Goal: Information Seeking & Learning: Learn about a topic

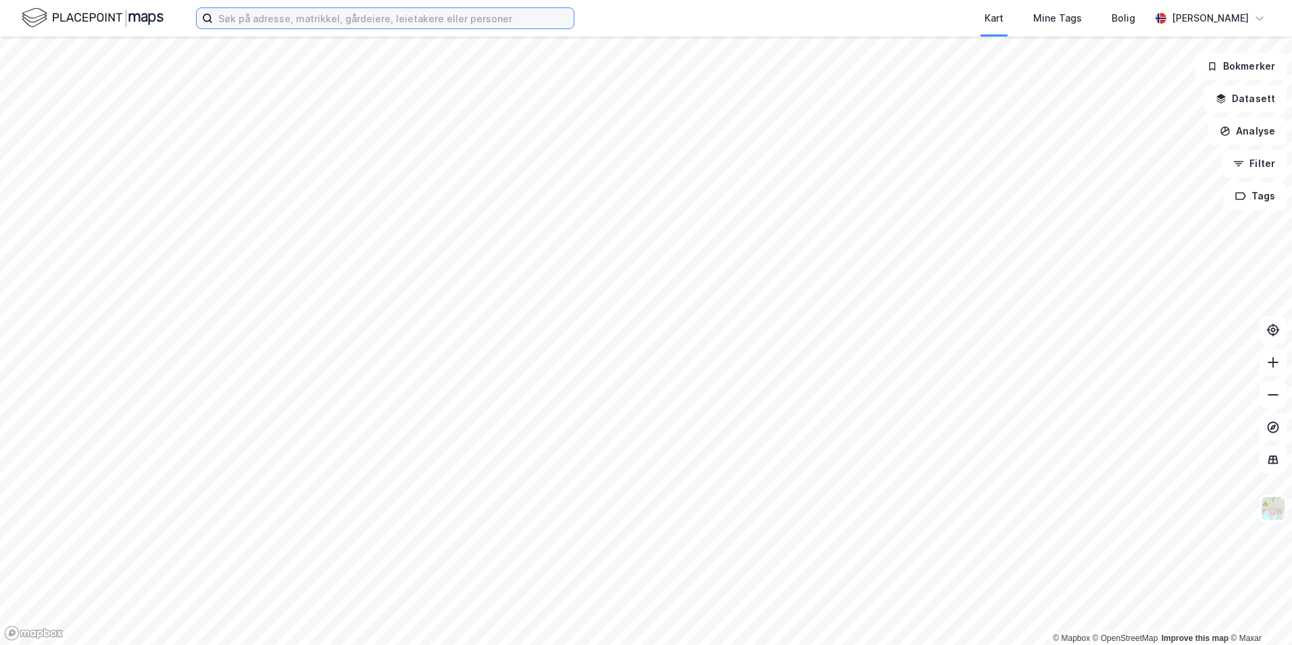
click at [281, 25] on input at bounding box center [393, 18] width 361 height 20
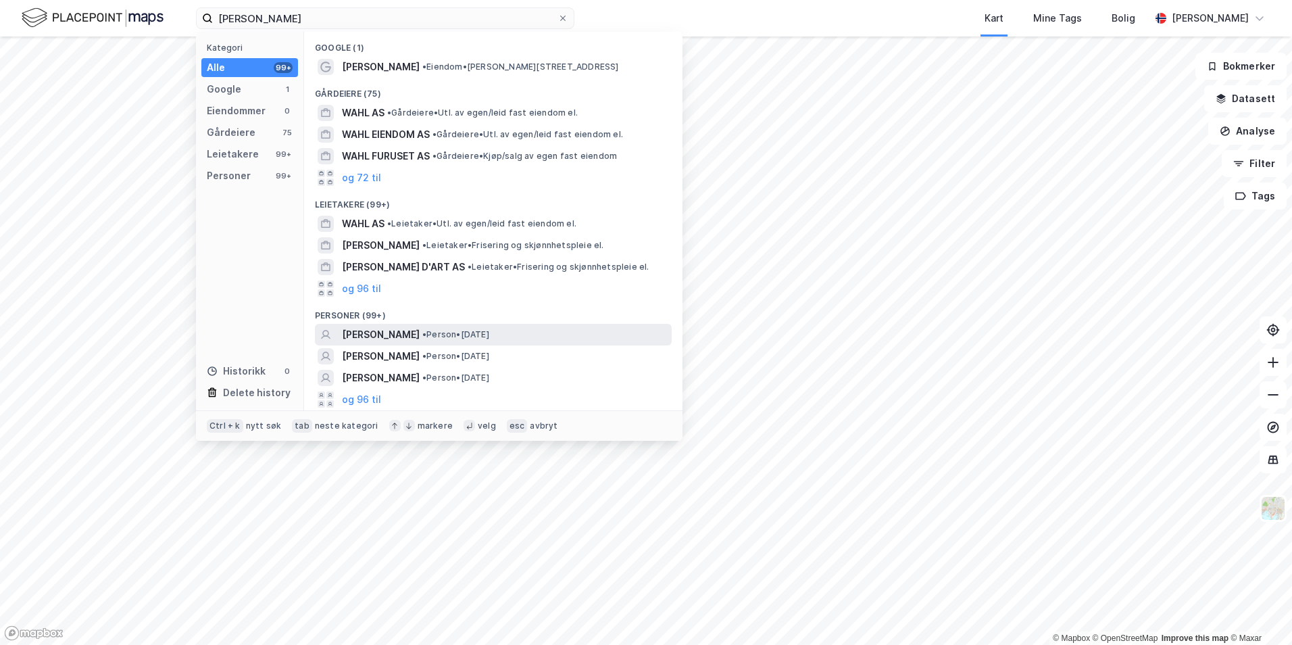
click at [375, 332] on span "[PERSON_NAME]" at bounding box center [381, 334] width 78 height 16
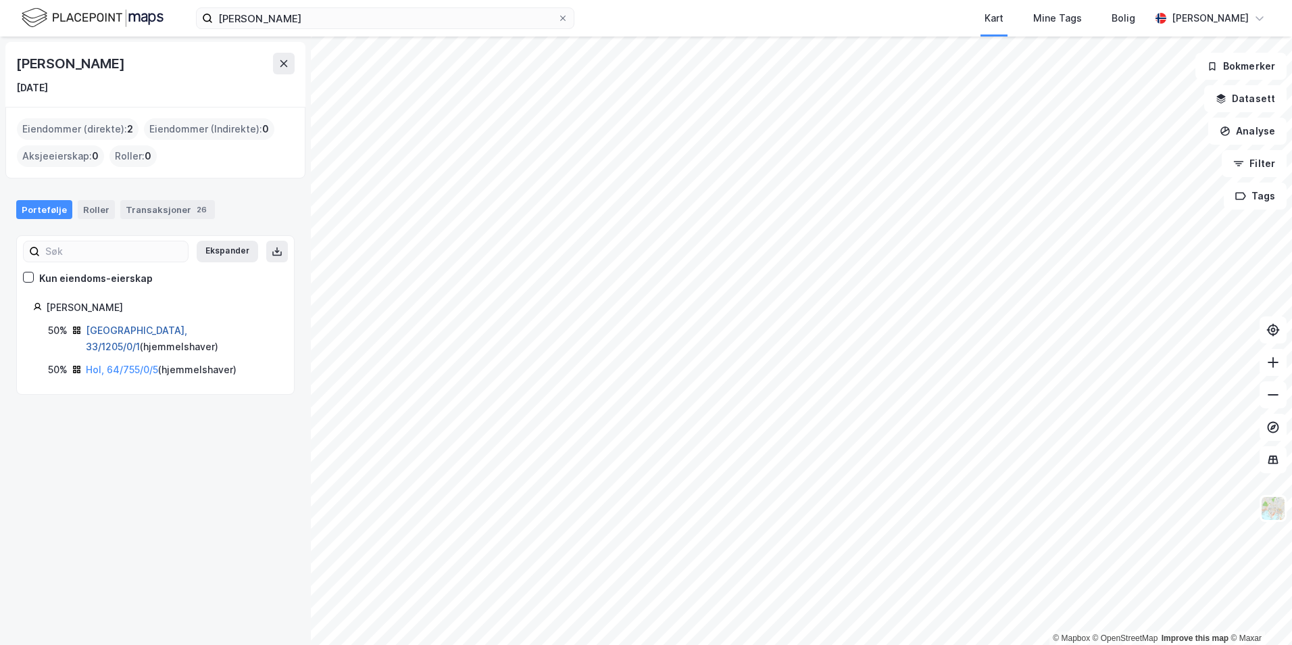
click at [129, 330] on link "[GEOGRAPHIC_DATA], 33/1205/0/1" at bounding box center [136, 338] width 101 height 28
click at [151, 206] on div "Transaksjoner 26" at bounding box center [167, 209] width 95 height 19
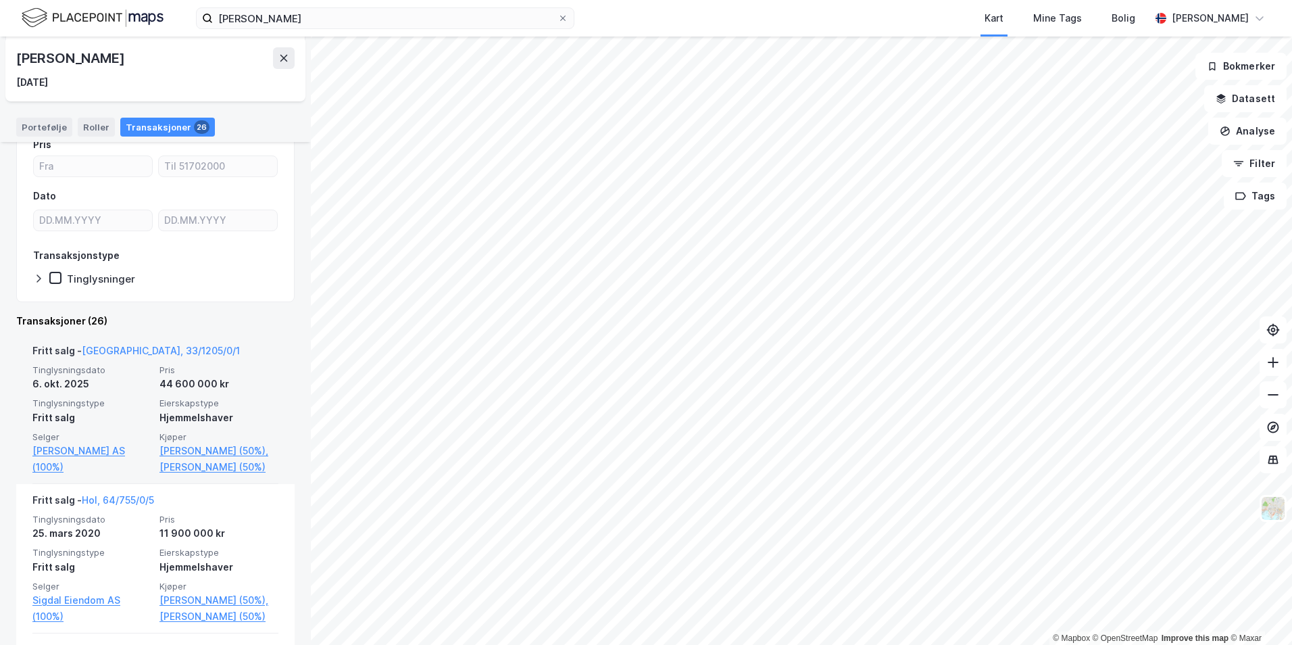
scroll to position [135, 0]
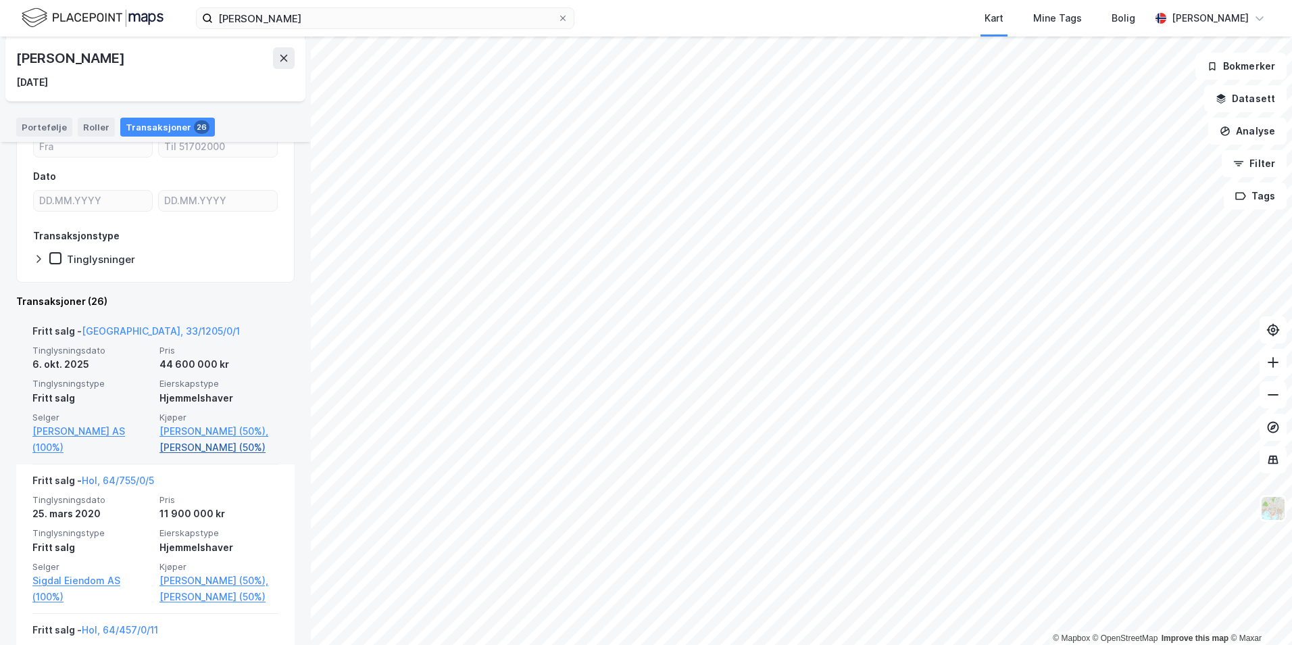
click at [185, 455] on link "[PERSON_NAME] (50%)" at bounding box center [218, 447] width 119 height 16
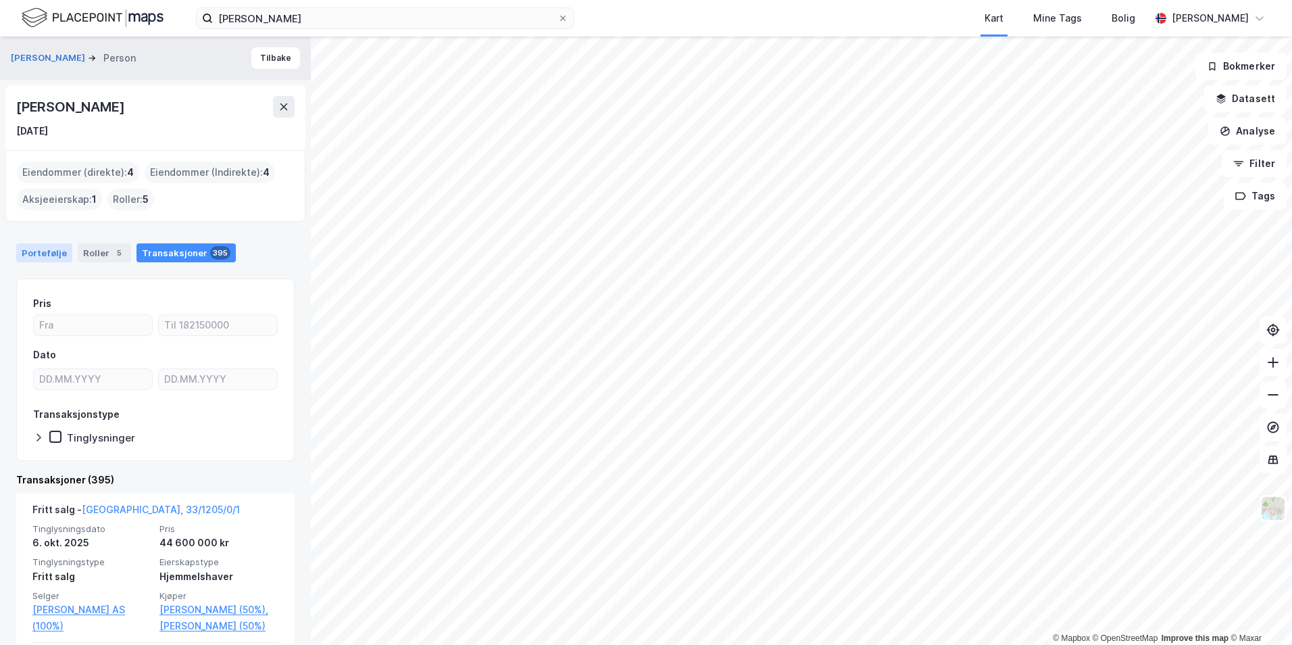
click at [40, 247] on div "Portefølje" at bounding box center [44, 252] width 56 height 19
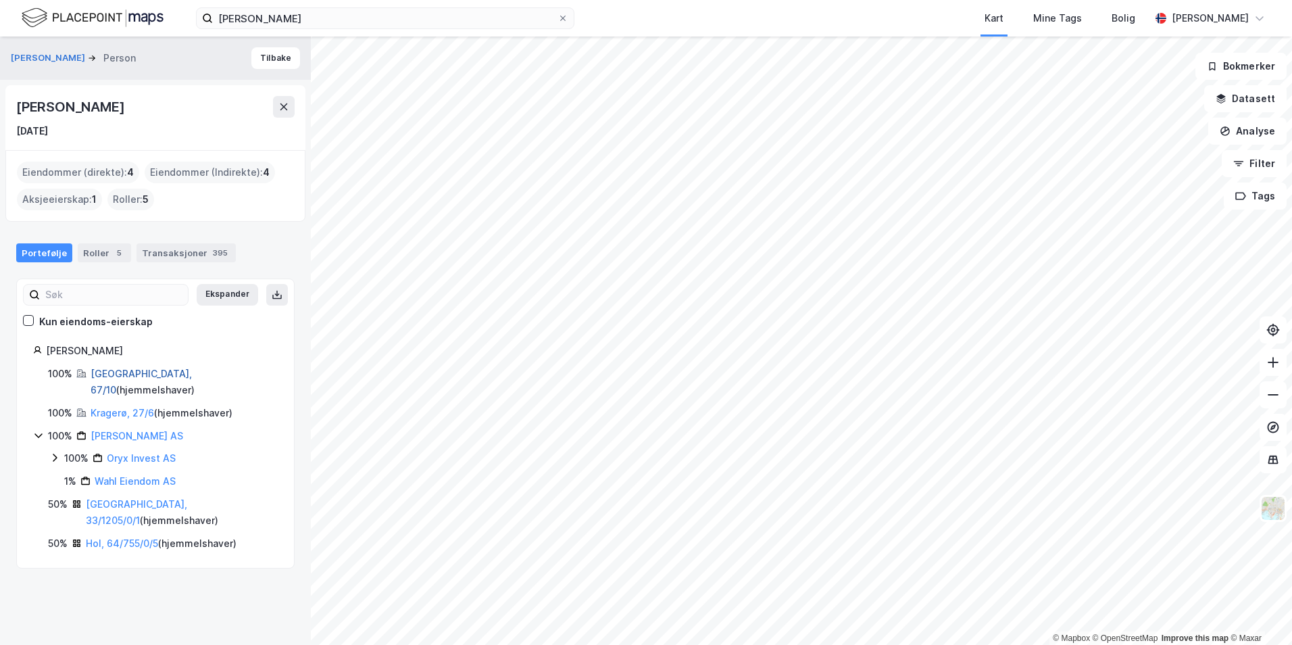
click at [116, 376] on link "[GEOGRAPHIC_DATA], 67/10" at bounding box center [141, 382] width 101 height 28
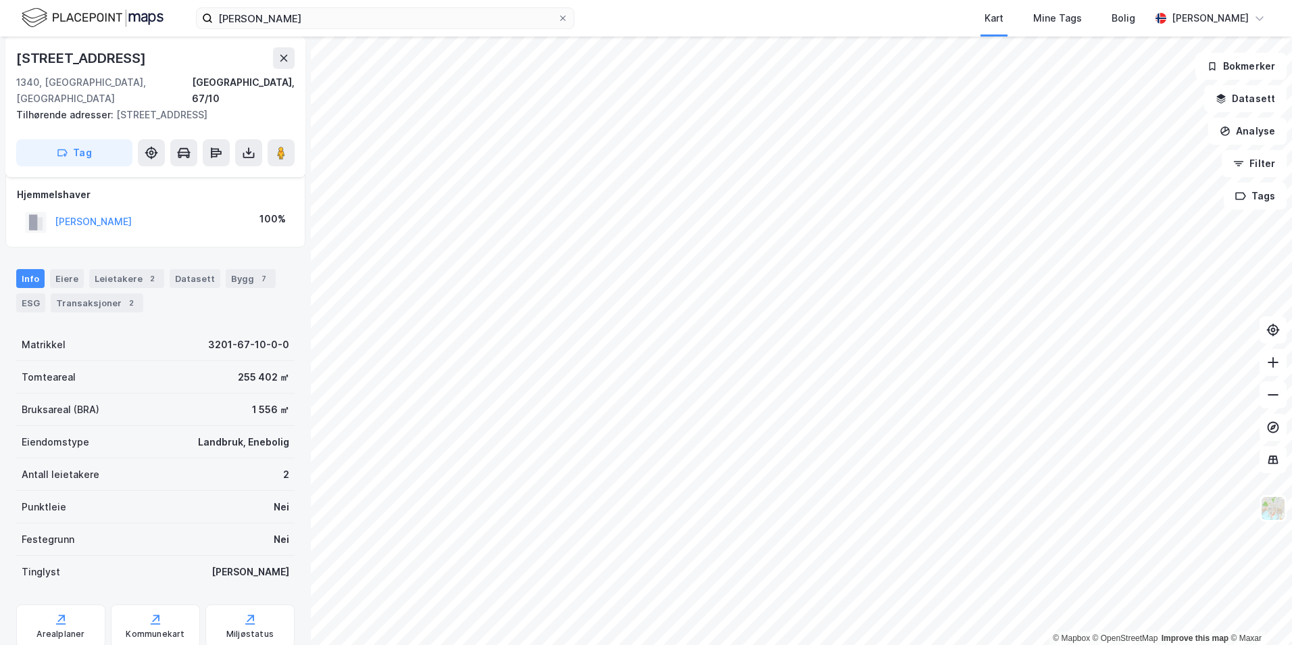
scroll to position [81, 0]
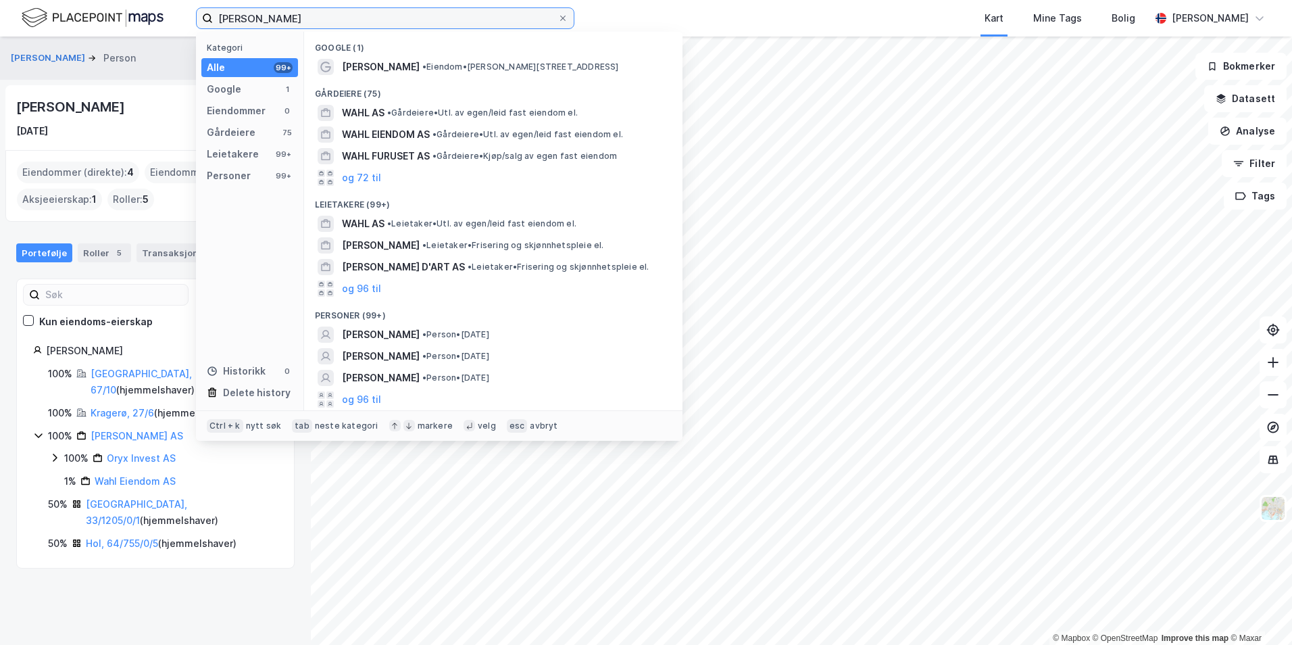
click at [249, 14] on input "[PERSON_NAME]" at bounding box center [385, 18] width 345 height 20
type input "[PERSON_NAME]"
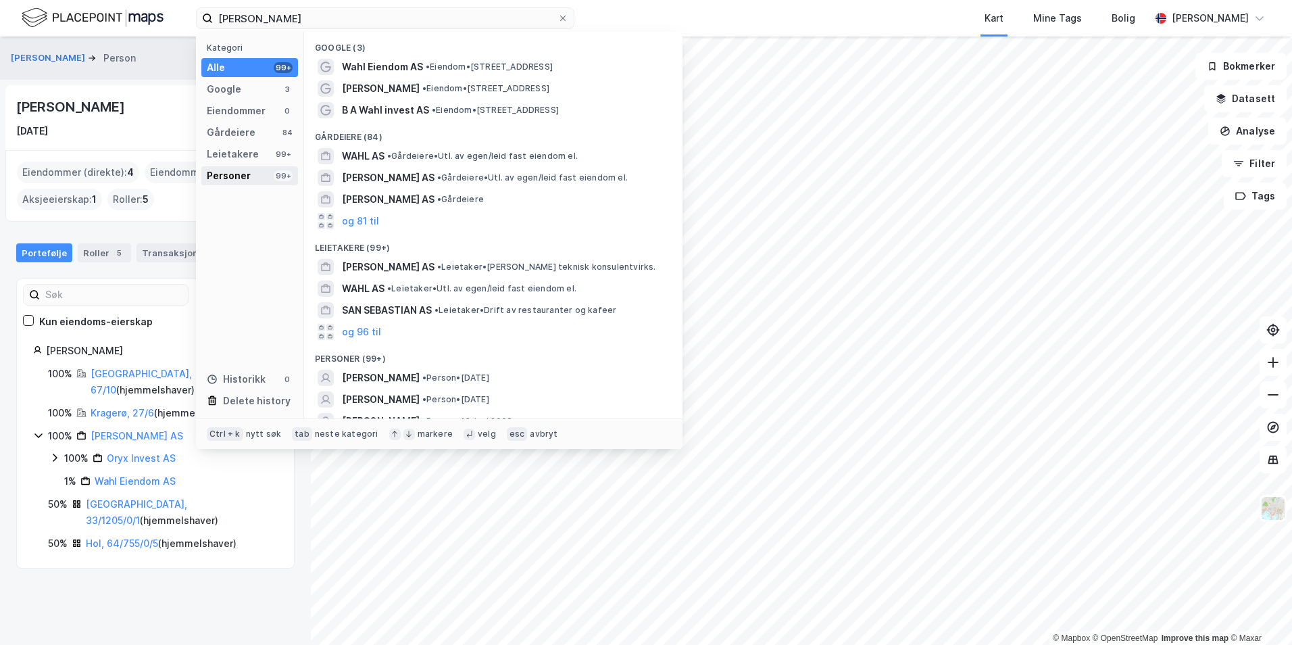
click at [234, 180] on div "Personer" at bounding box center [229, 176] width 44 height 16
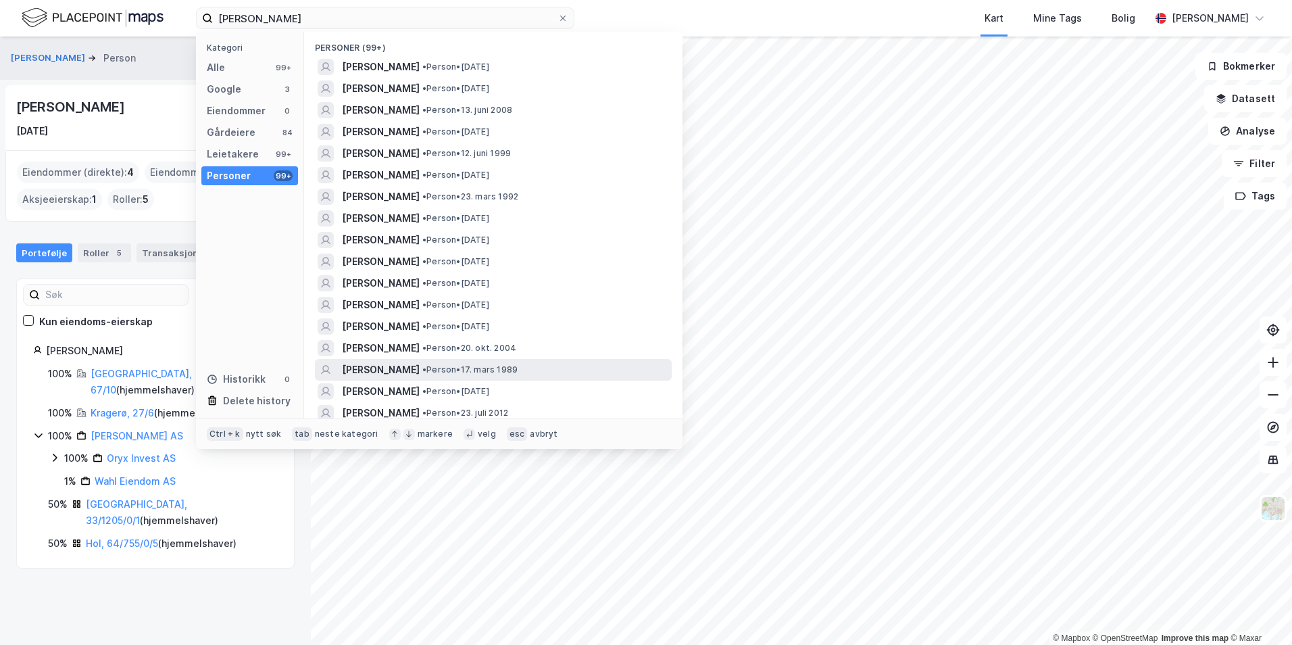
click at [420, 367] on span "[PERSON_NAME]" at bounding box center [381, 370] width 78 height 16
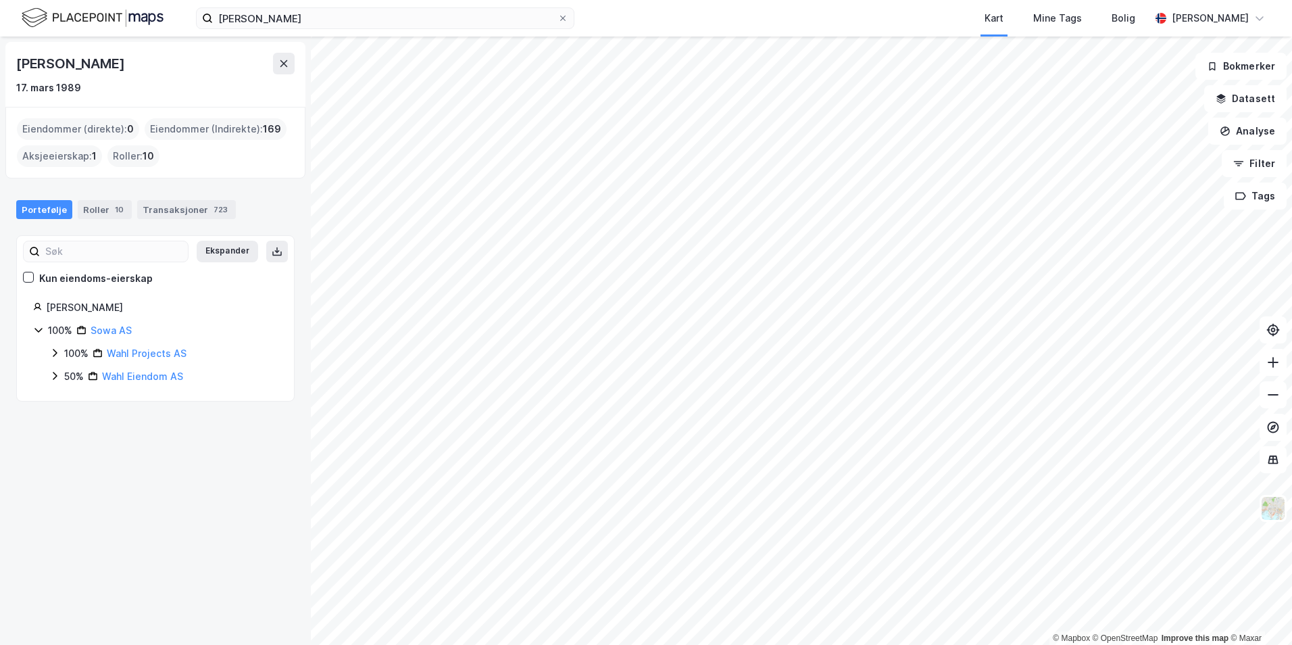
click at [31, 208] on div "Portefølje" at bounding box center [44, 209] width 56 height 19
click at [170, 236] on div "Ekspander Kun eiendoms-eierskap [PERSON_NAME] 100% Sowa AS 100% Wahl Projects A…" at bounding box center [155, 318] width 278 height 166
click at [180, 209] on div "Transaksjoner 723" at bounding box center [186, 209] width 99 height 19
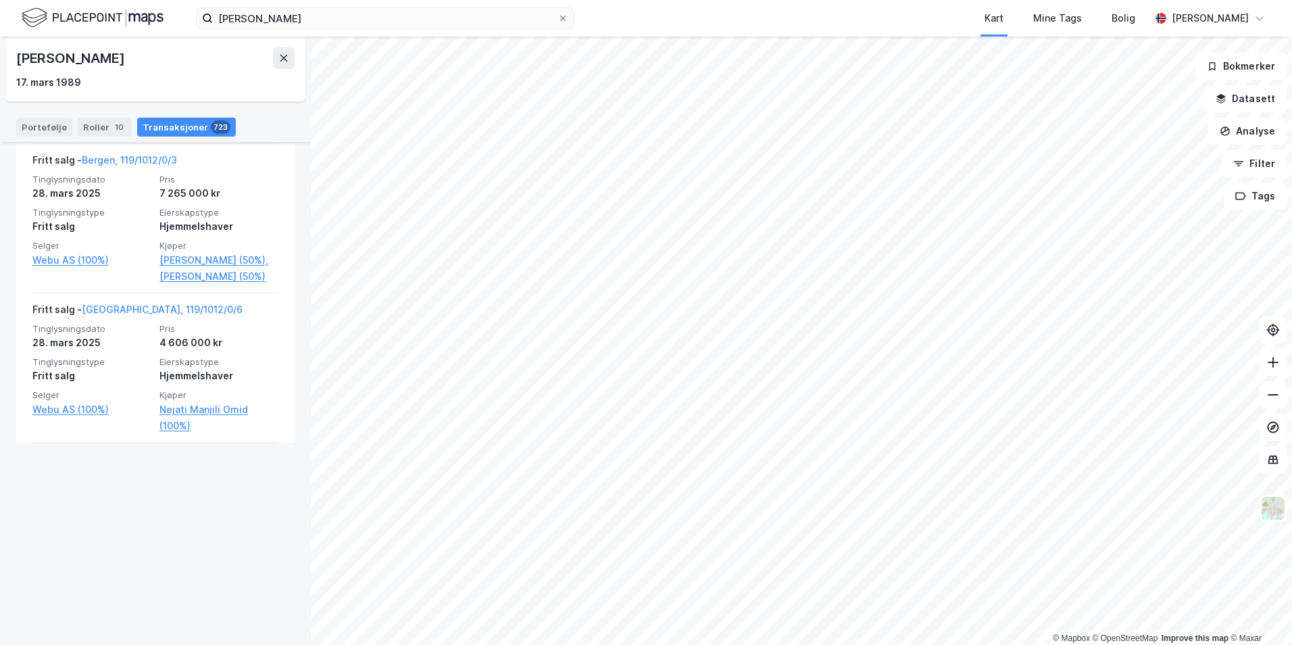
scroll to position [4772, 0]
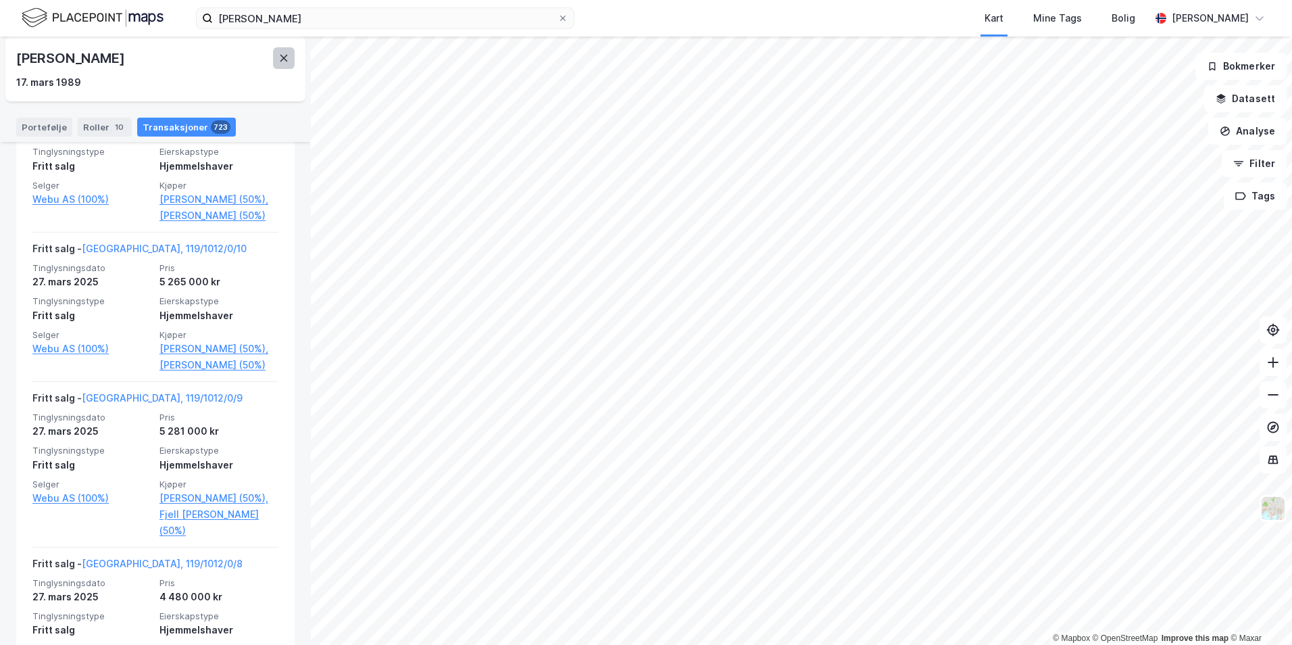
click at [284, 47] on button at bounding box center [284, 58] width 22 height 22
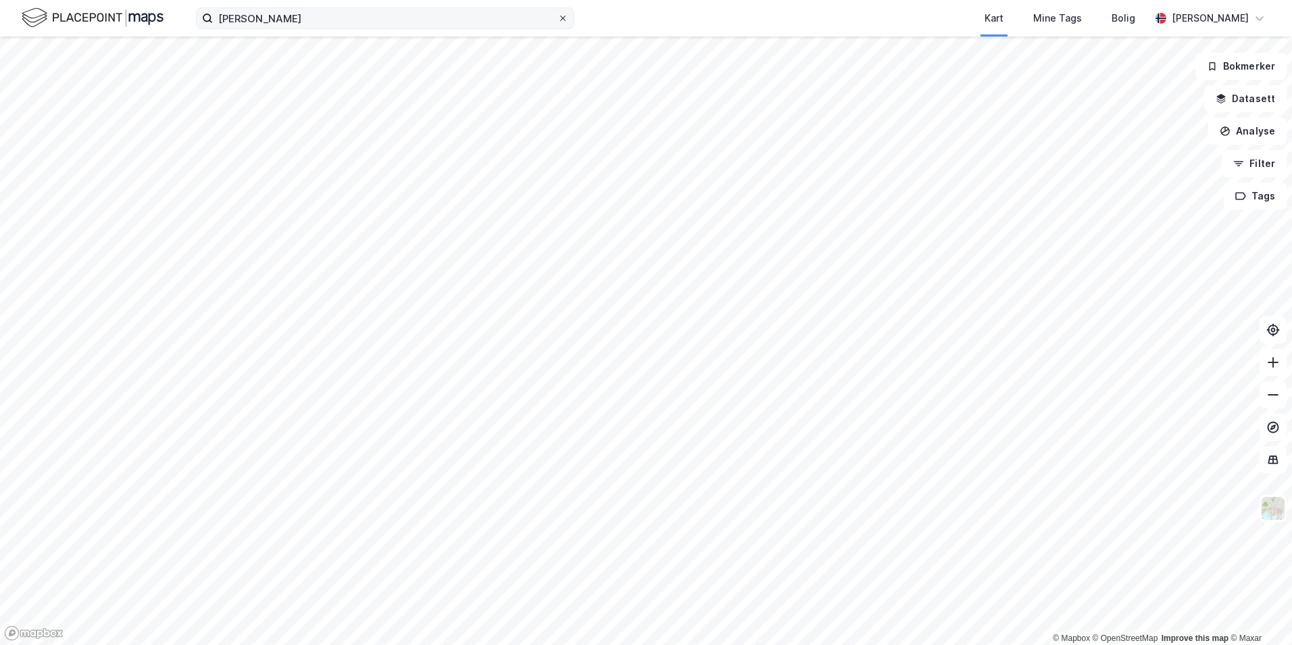
click at [560, 18] on icon at bounding box center [563, 18] width 8 height 8
click at [557, 18] on input "[PERSON_NAME]" at bounding box center [385, 18] width 345 height 20
